Goal: Information Seeking & Learning: Find specific fact

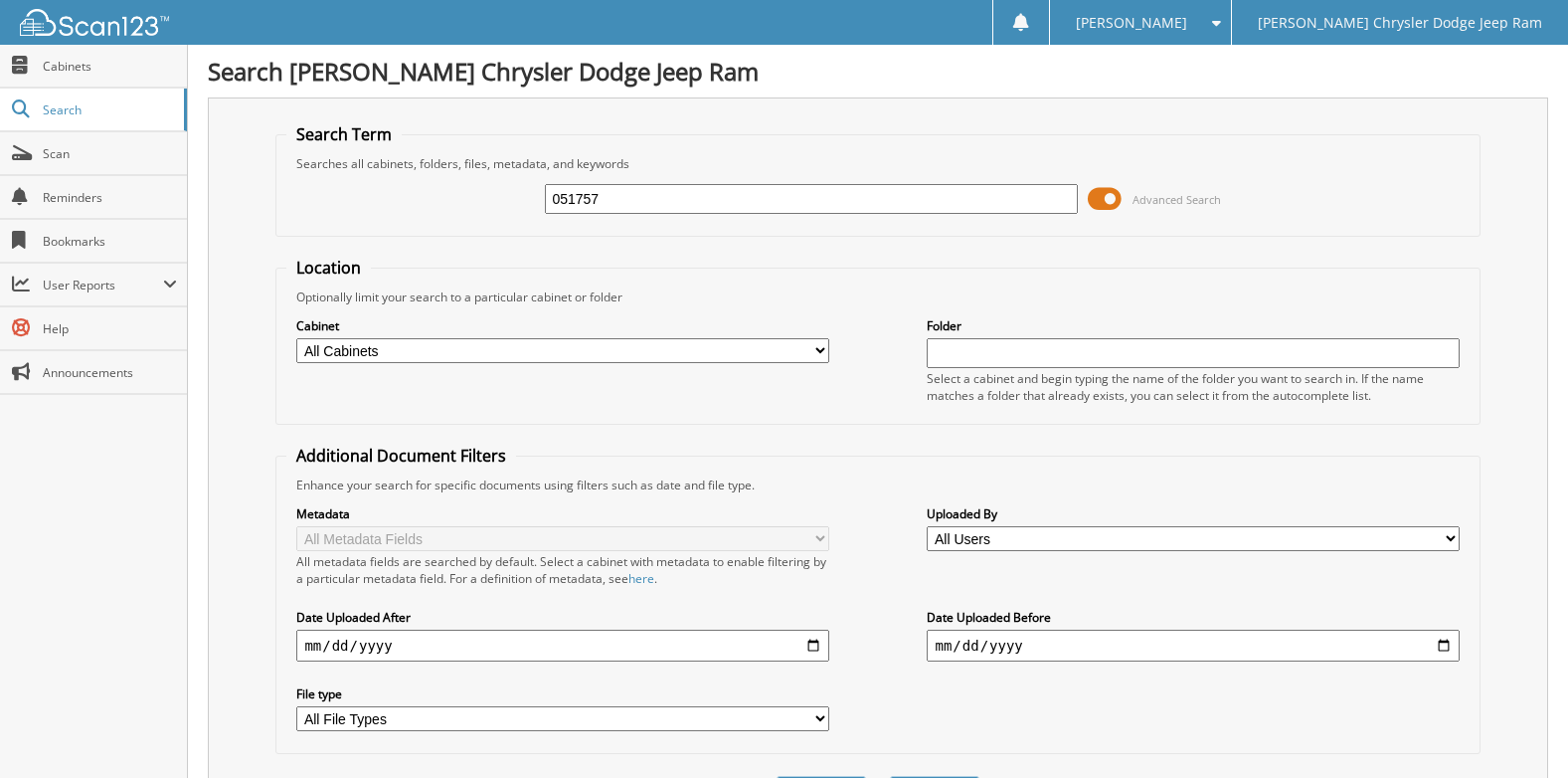
type input "051757"
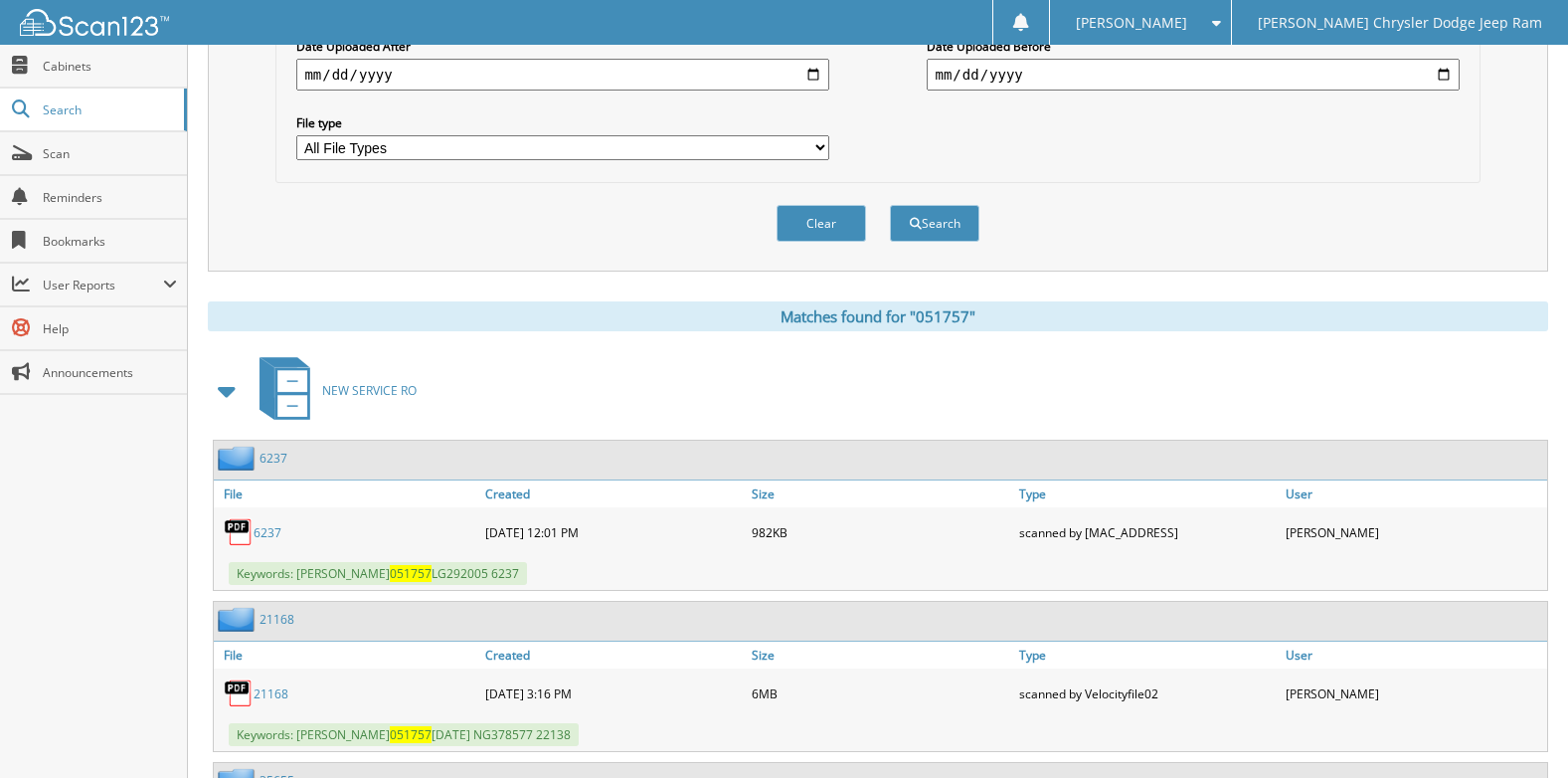
scroll to position [596, 0]
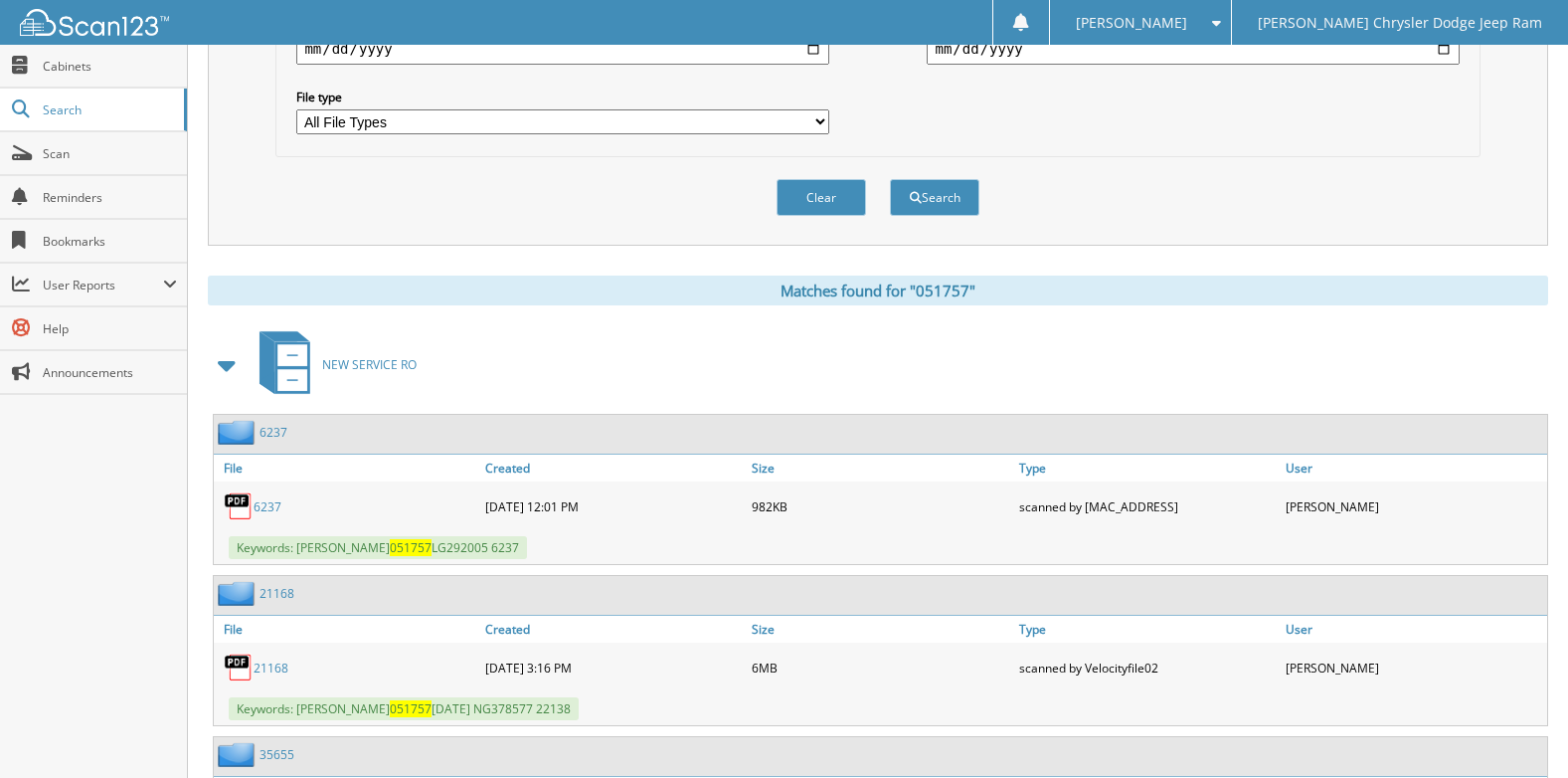
click at [264, 510] on link "6237" at bounding box center [267, 507] width 28 height 17
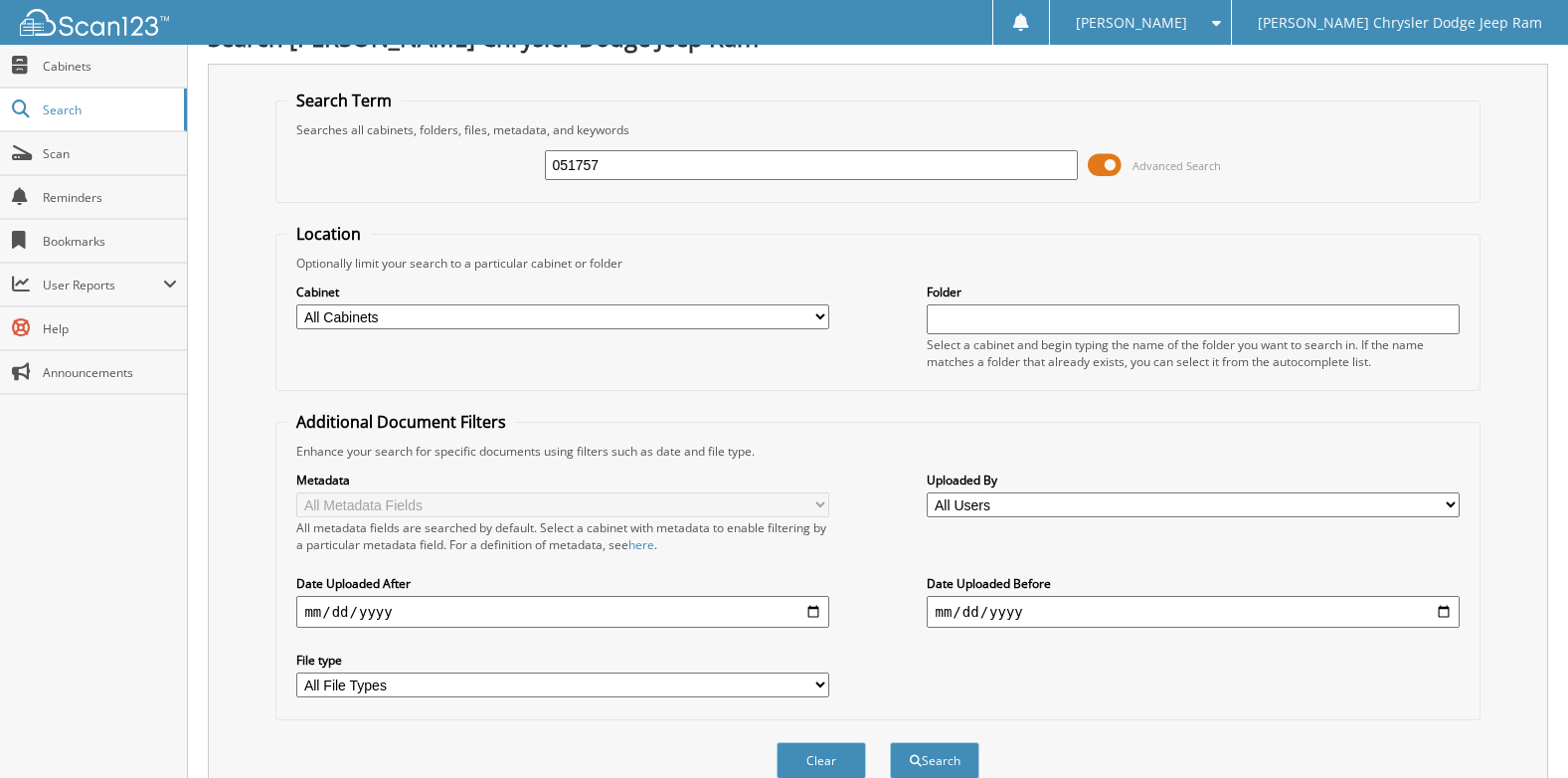
scroll to position [0, 0]
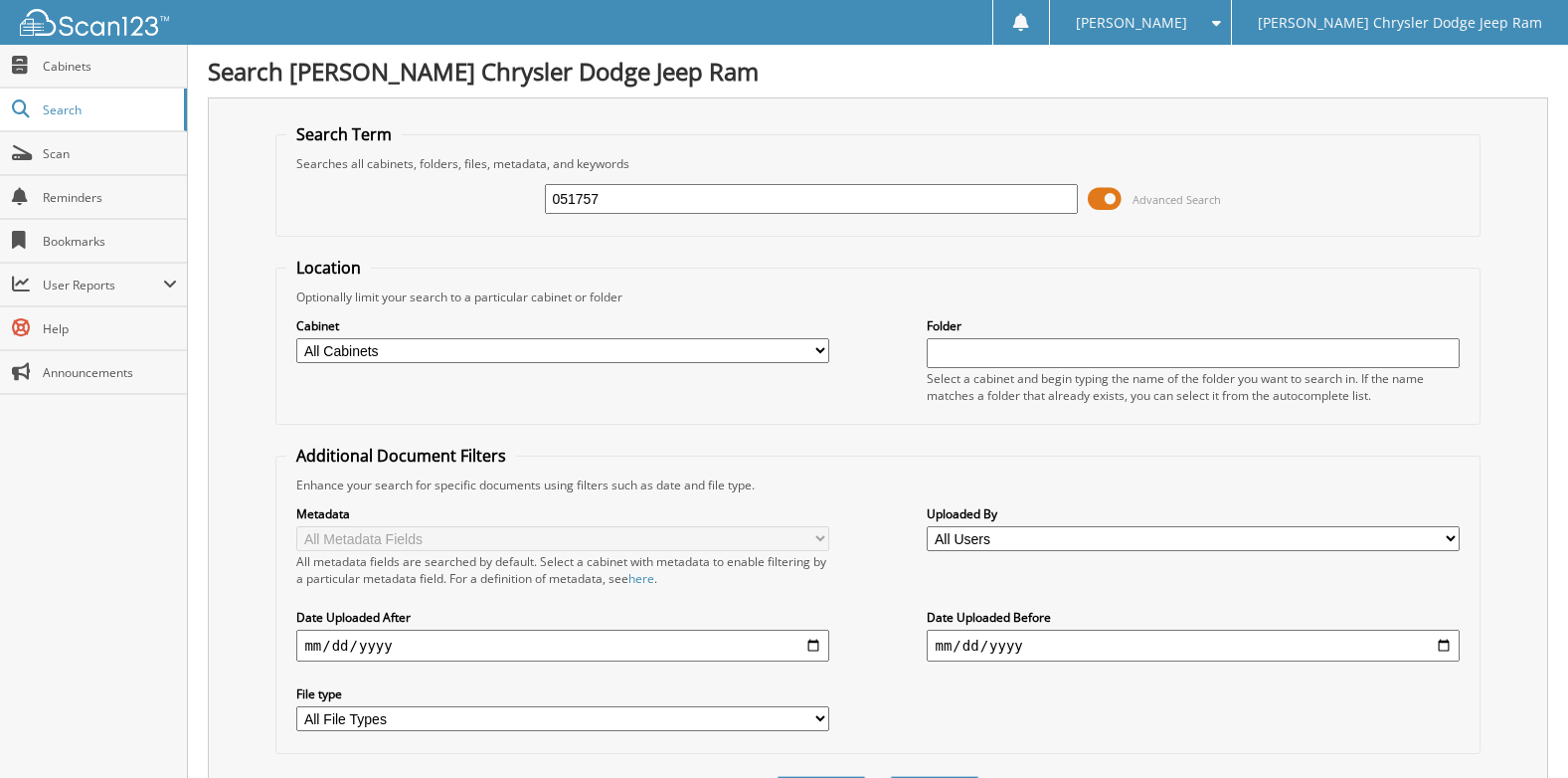
drag, startPoint x: 626, startPoint y: 199, endPoint x: 363, endPoint y: 246, distance: 267.2
click at [363, 246] on form "Search Term Searches all cabinets, folders, files, metadata, and keywords 05175…" at bounding box center [877, 479] width 1204 height 711
type input "539270"
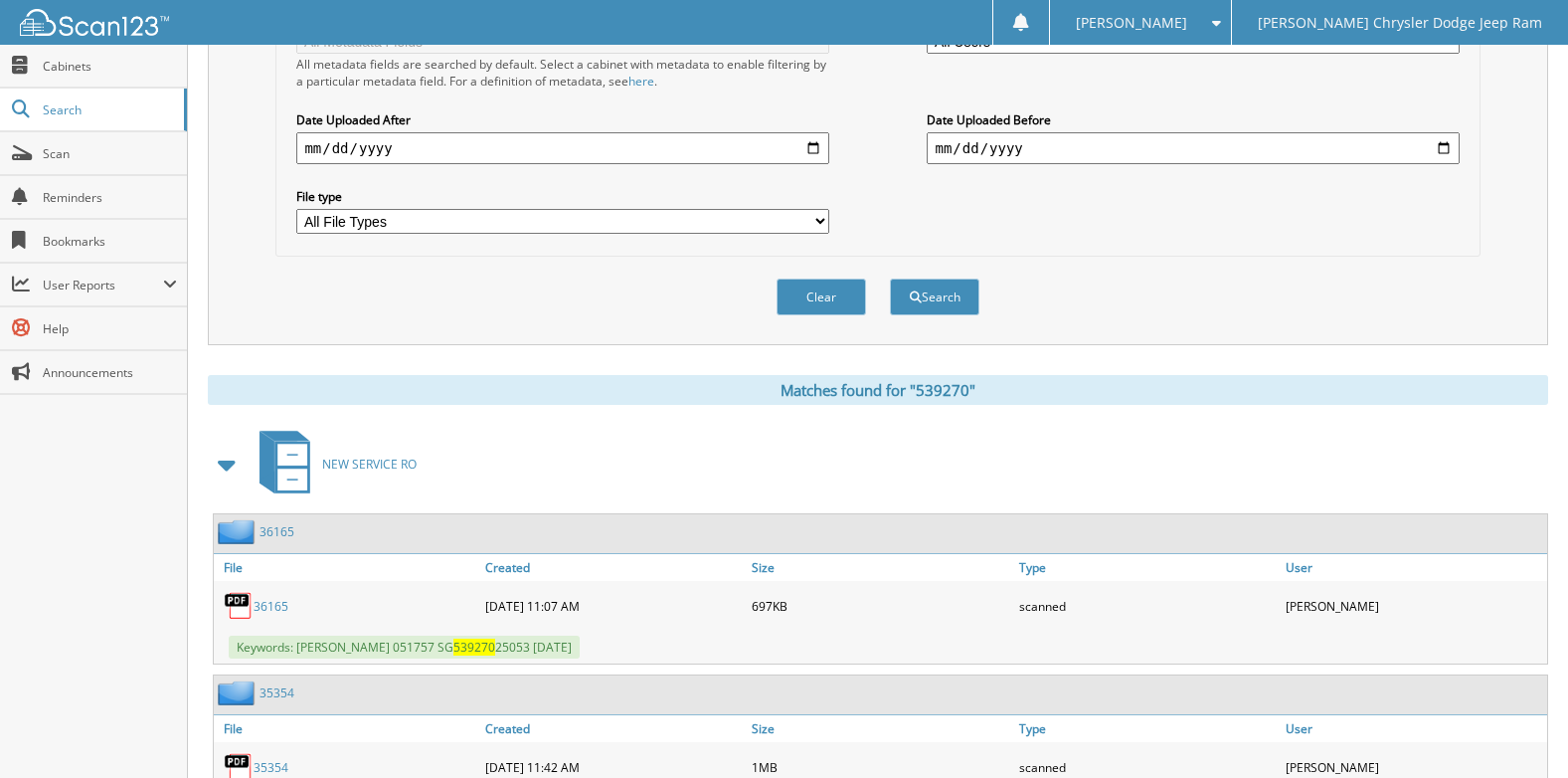
scroll to position [596, 0]
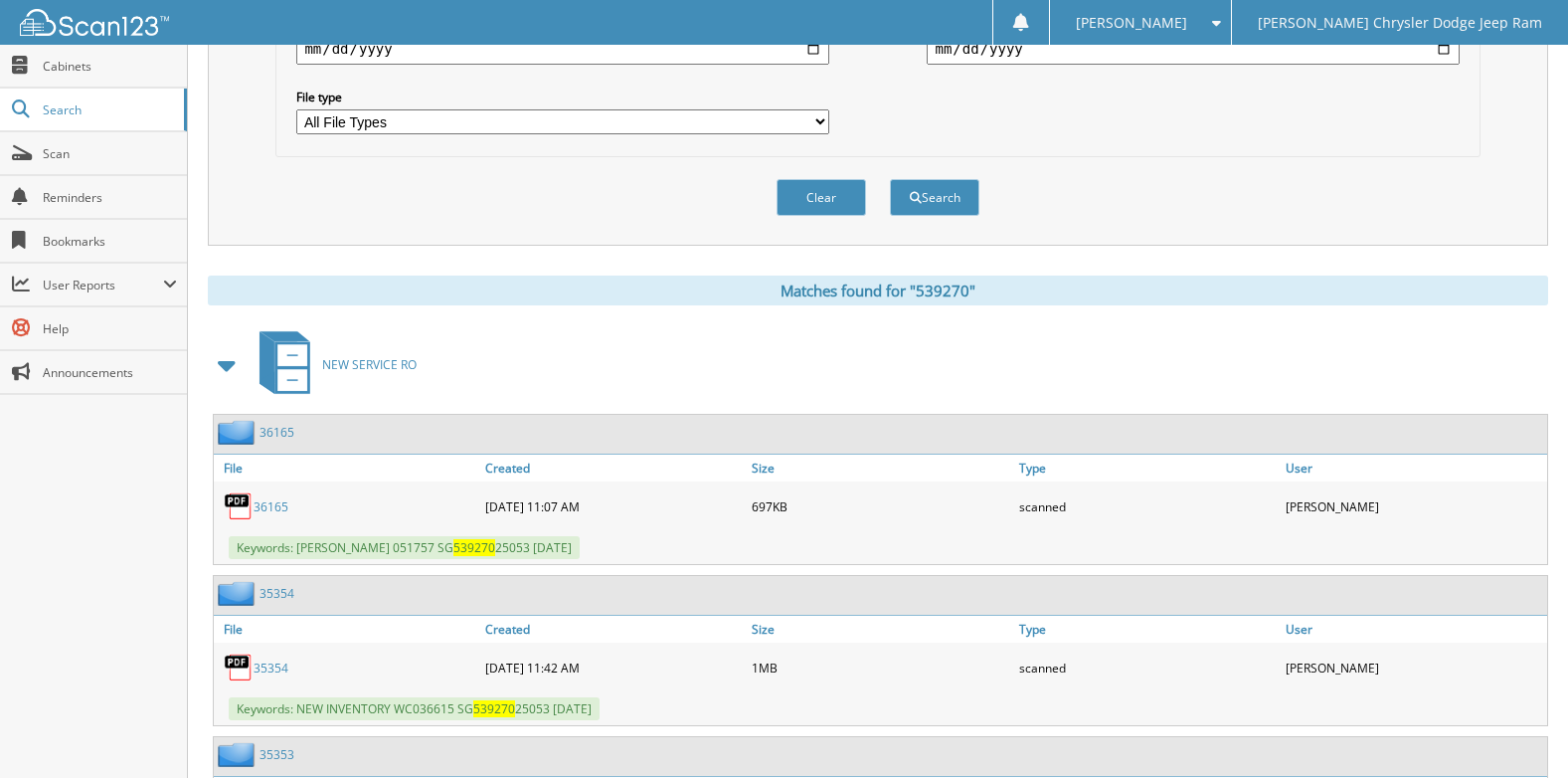
click at [265, 509] on link "36165" at bounding box center [270, 507] width 35 height 17
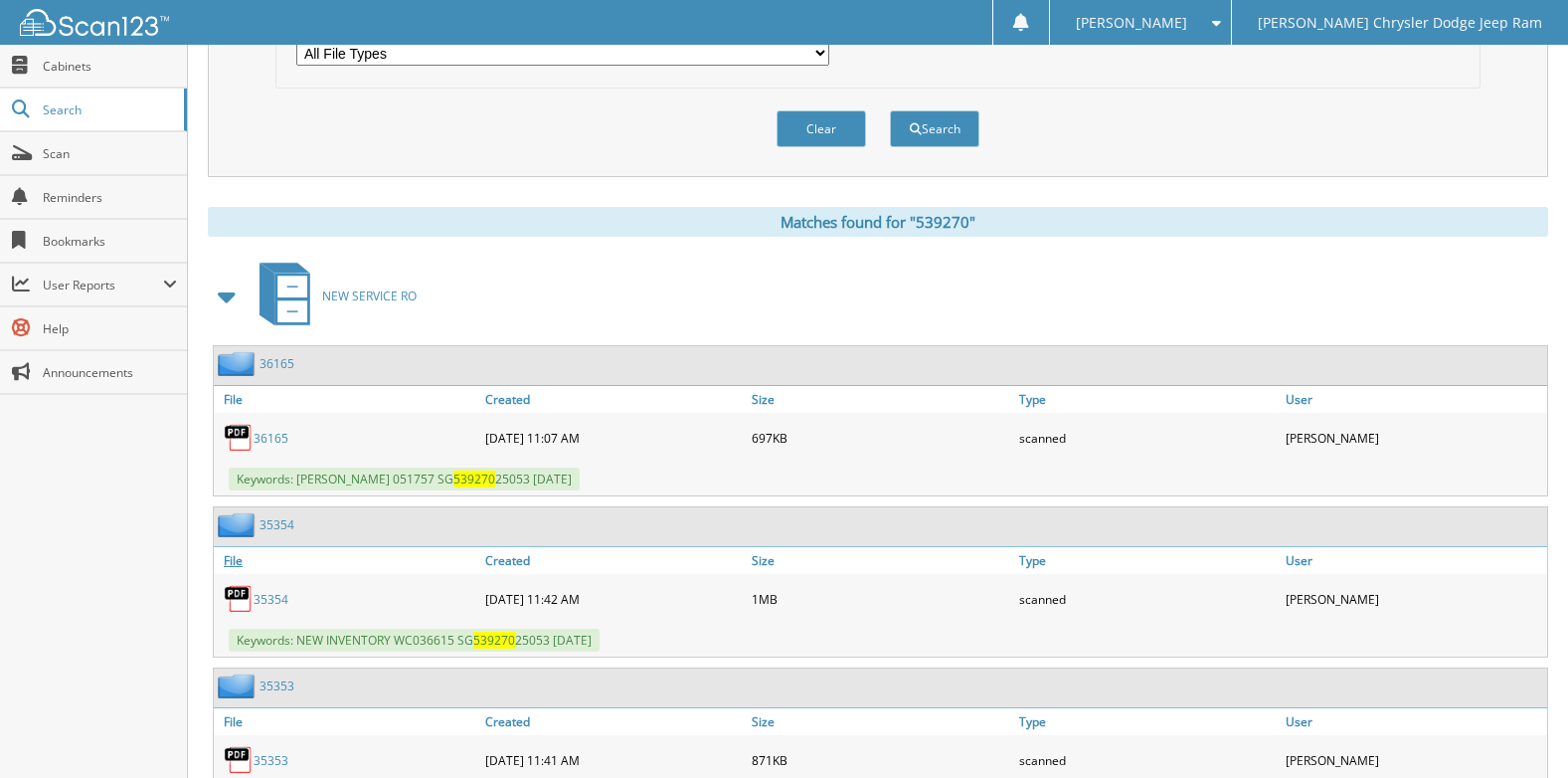
scroll to position [696, 0]
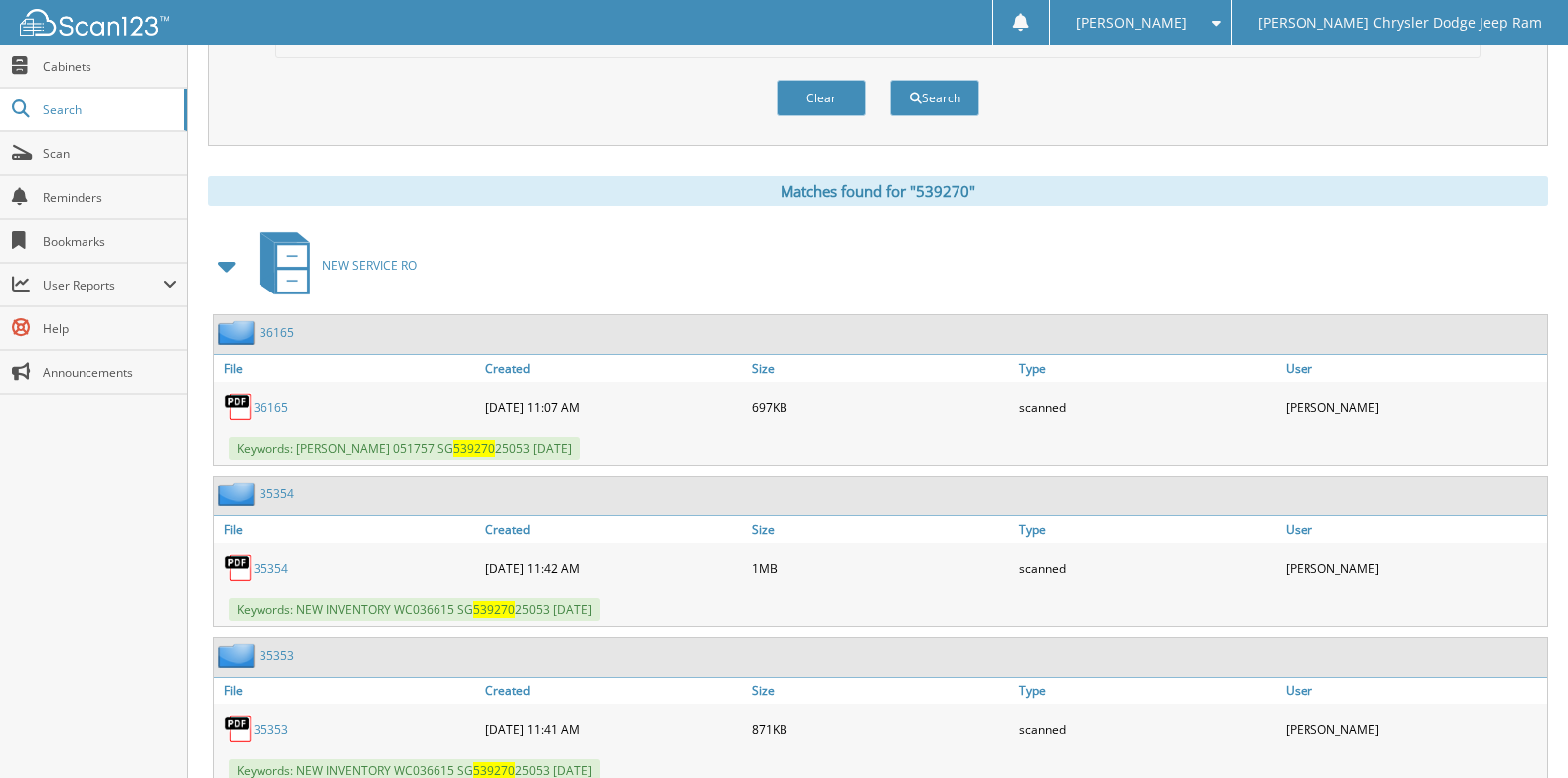
click at [271, 572] on link "35354" at bounding box center [270, 568] width 35 height 17
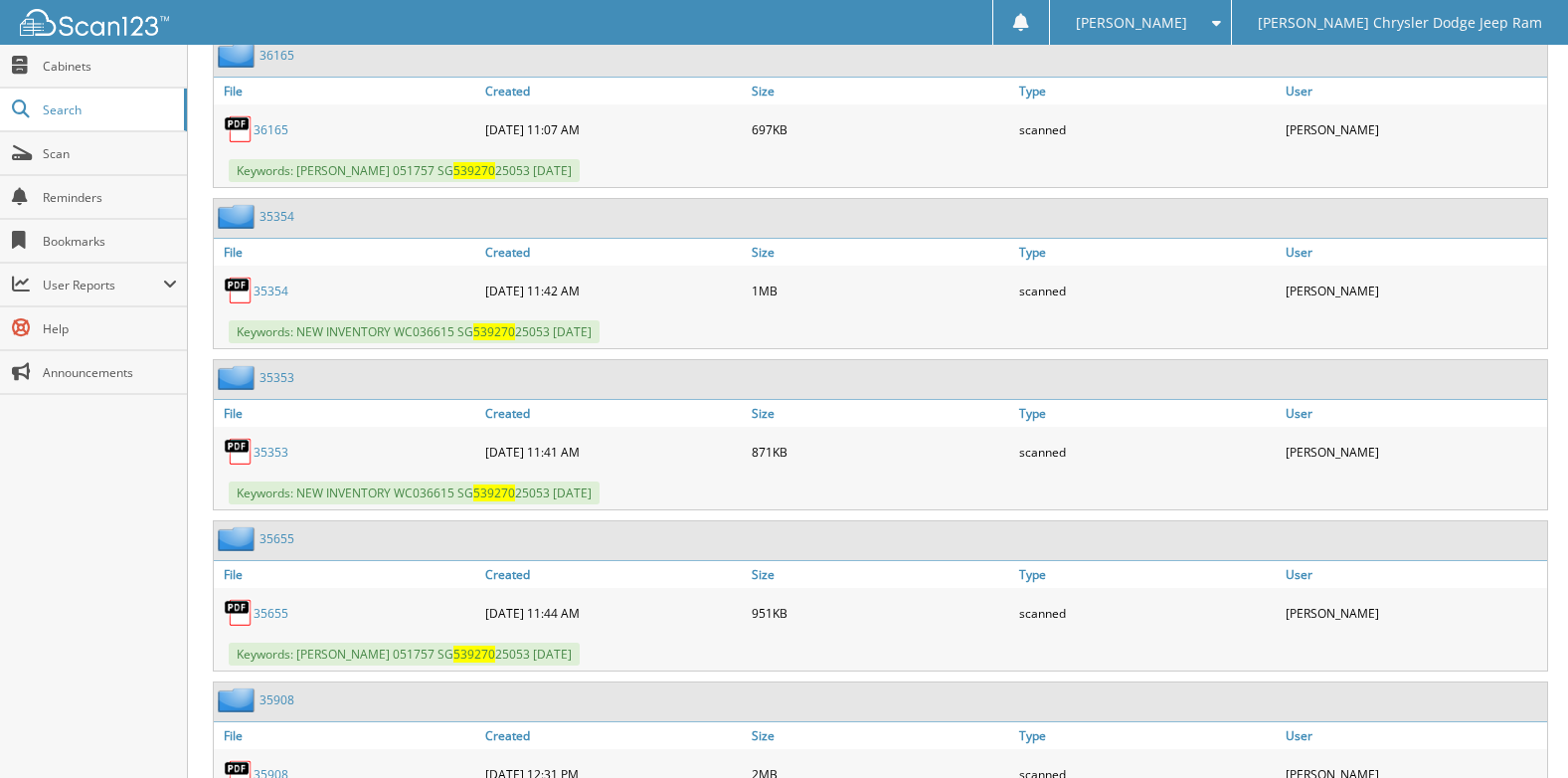
scroll to position [994, 0]
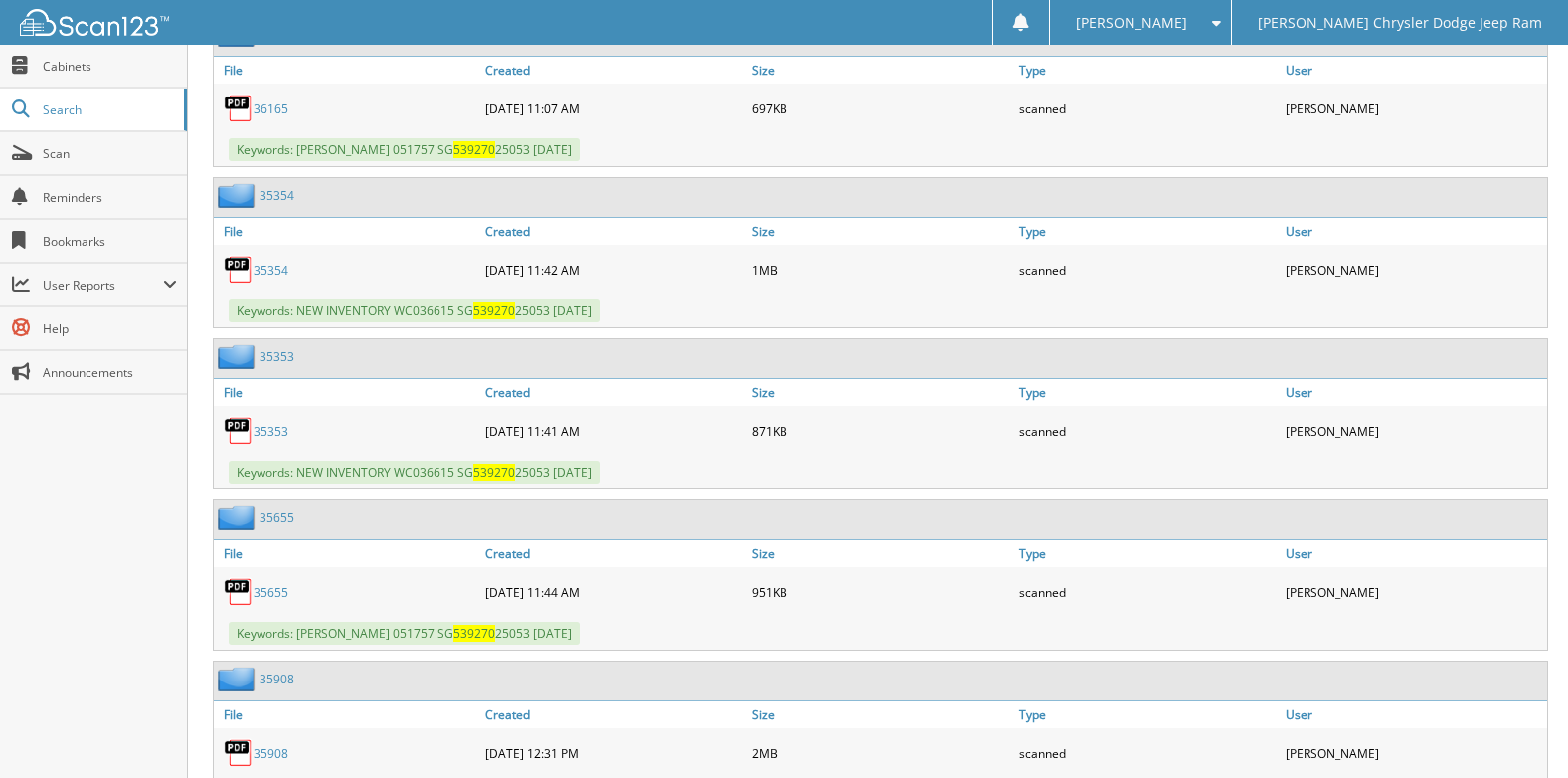
click at [261, 429] on link "35353" at bounding box center [270, 431] width 35 height 17
click at [264, 594] on link "35655" at bounding box center [270, 591] width 35 height 17
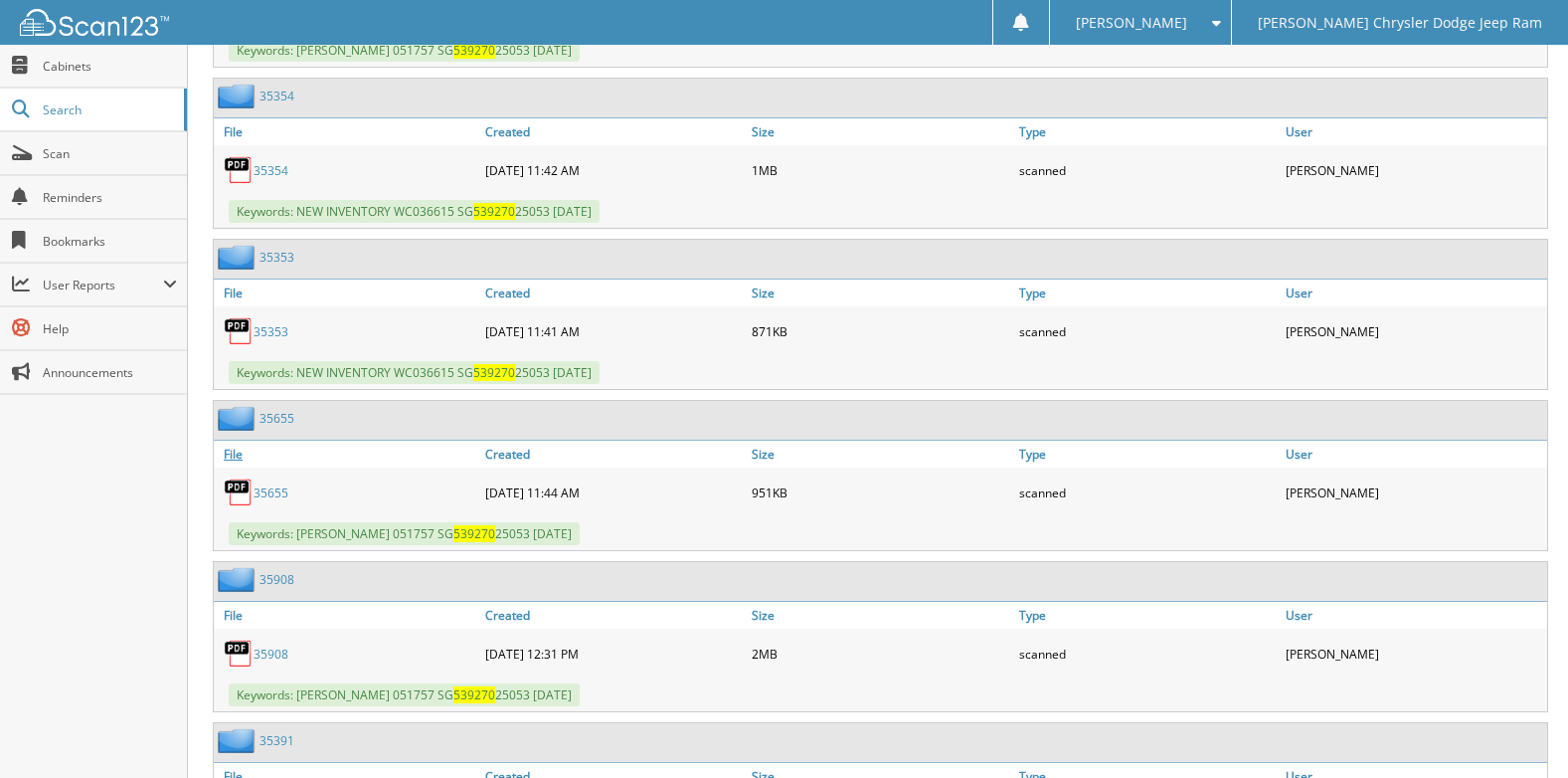
scroll to position [1194, 0]
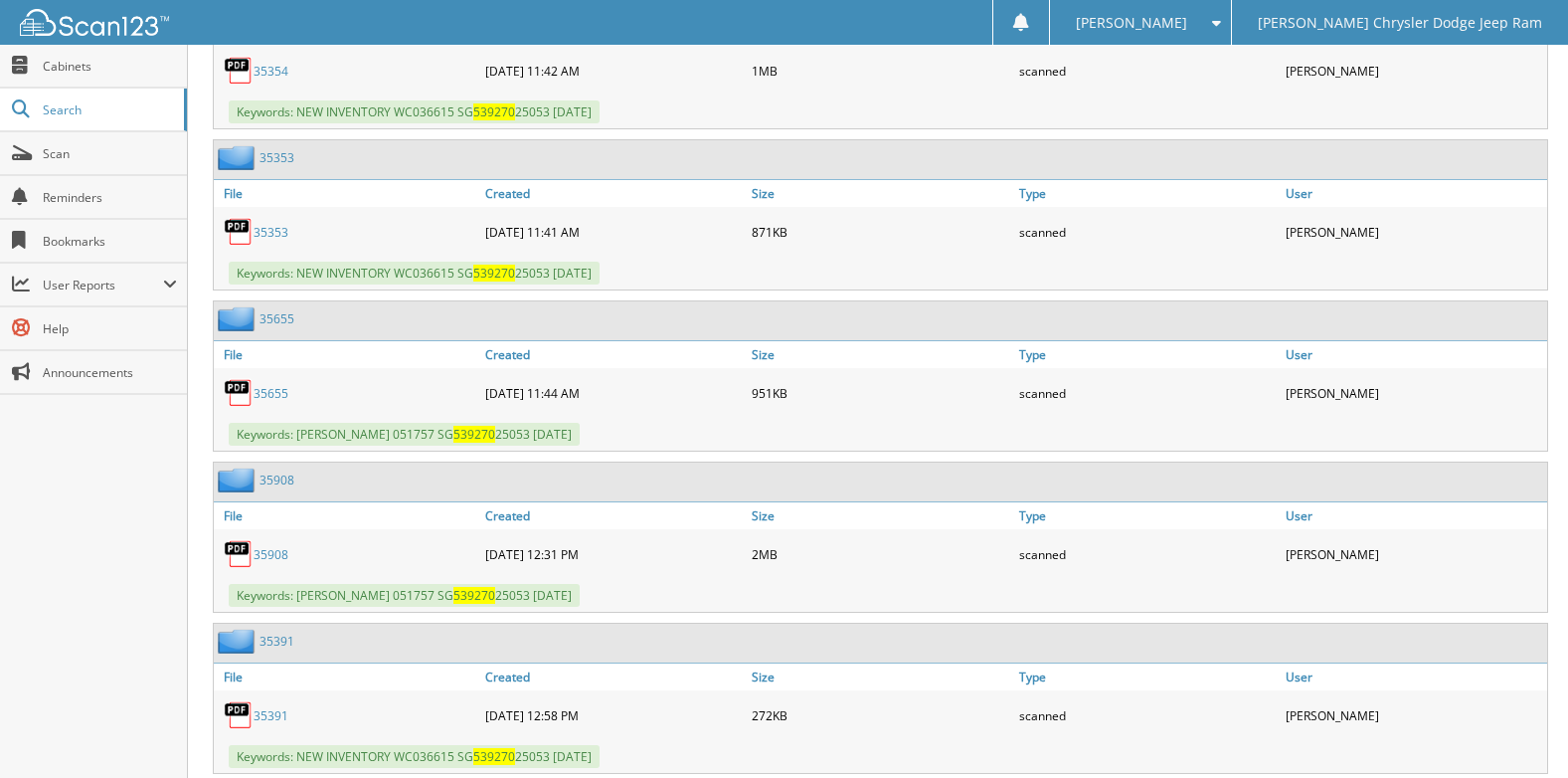
click at [262, 560] on link "35908" at bounding box center [270, 554] width 35 height 17
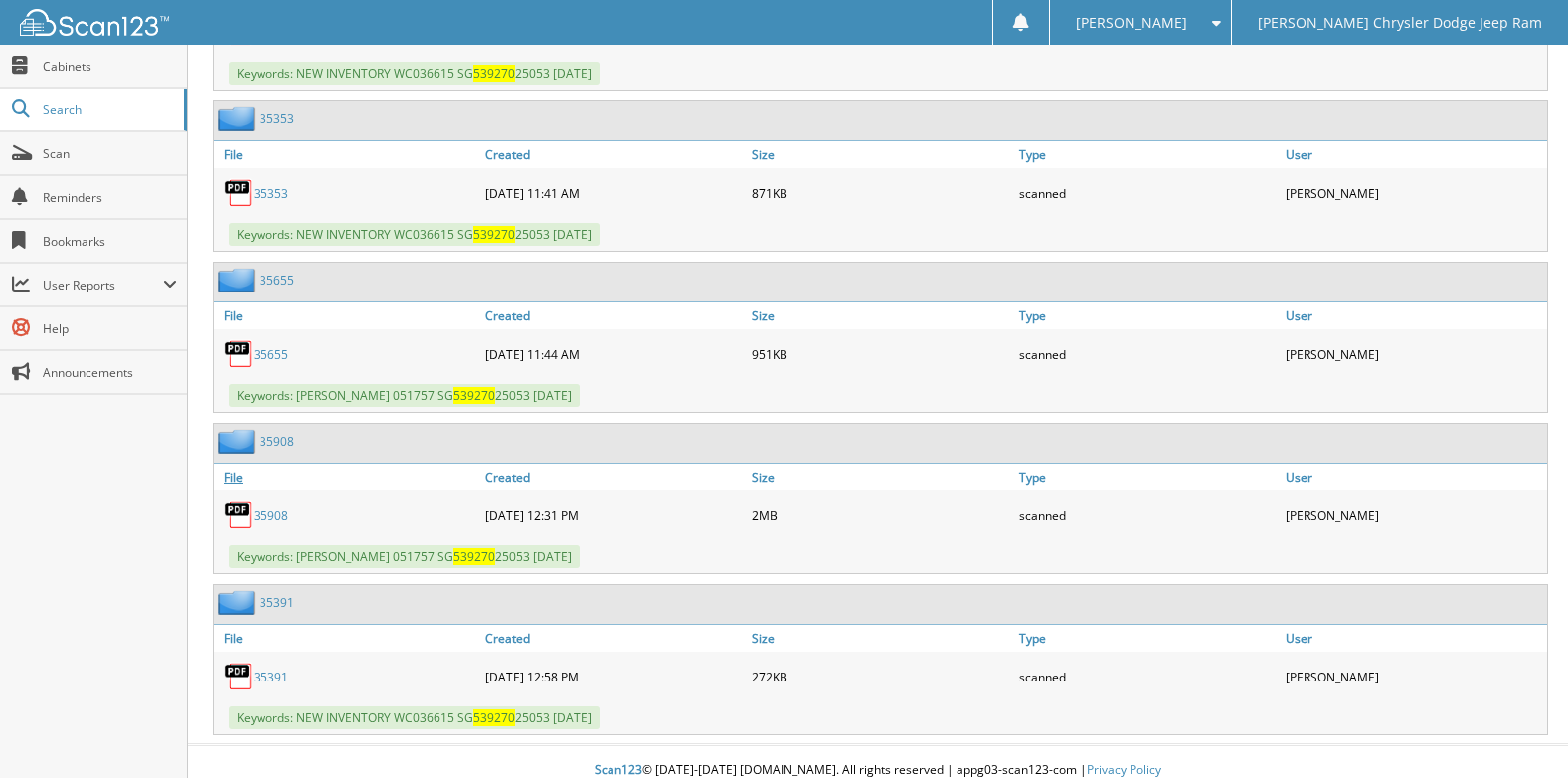
scroll to position [1251, 0]
